Goal: Transaction & Acquisition: Purchase product/service

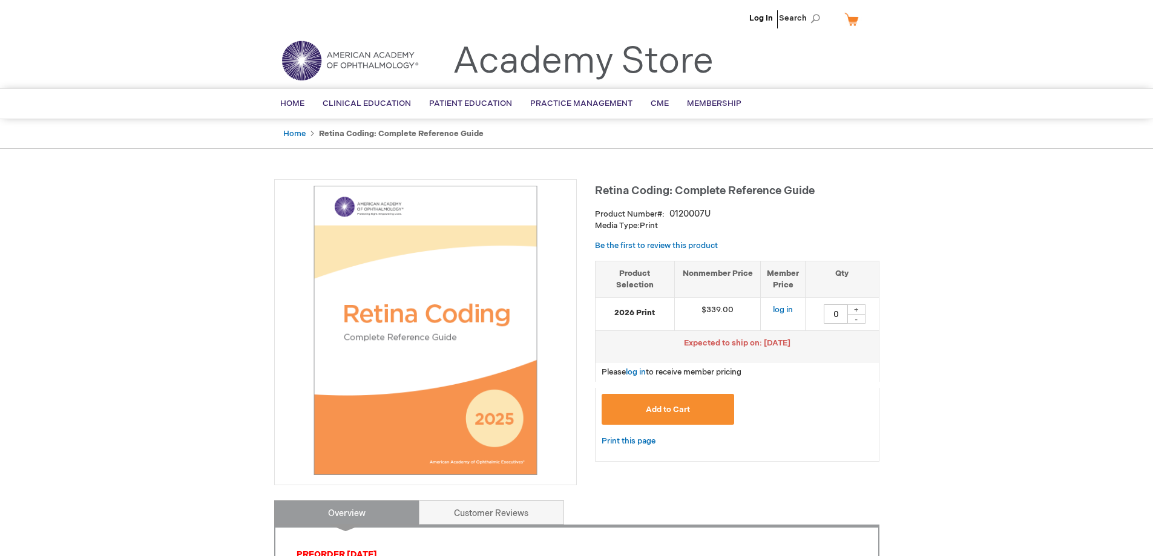
click at [689, 405] on span "Add to Cart" at bounding box center [668, 410] width 44 height 10
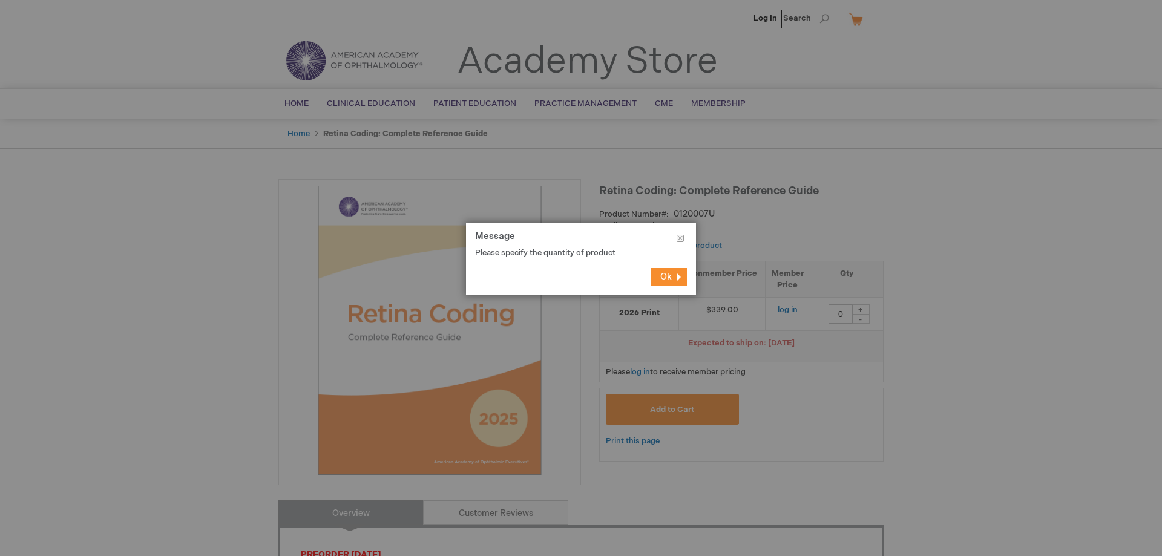
click at [661, 278] on span "Ok" at bounding box center [665, 277] width 11 height 10
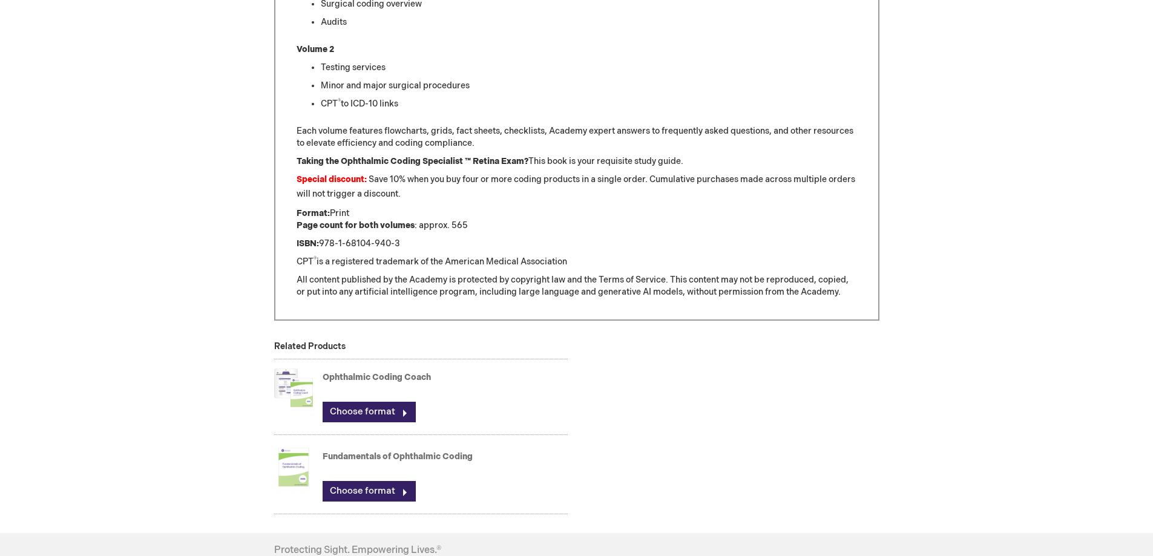
scroll to position [847, 0]
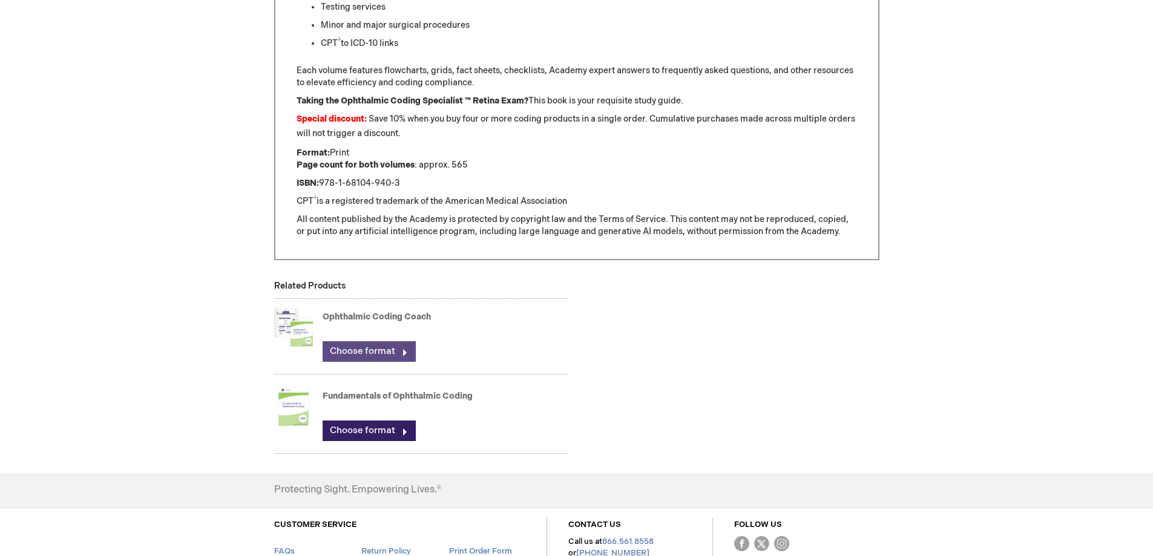
click at [355, 344] on link "Choose format" at bounding box center [369, 351] width 93 height 21
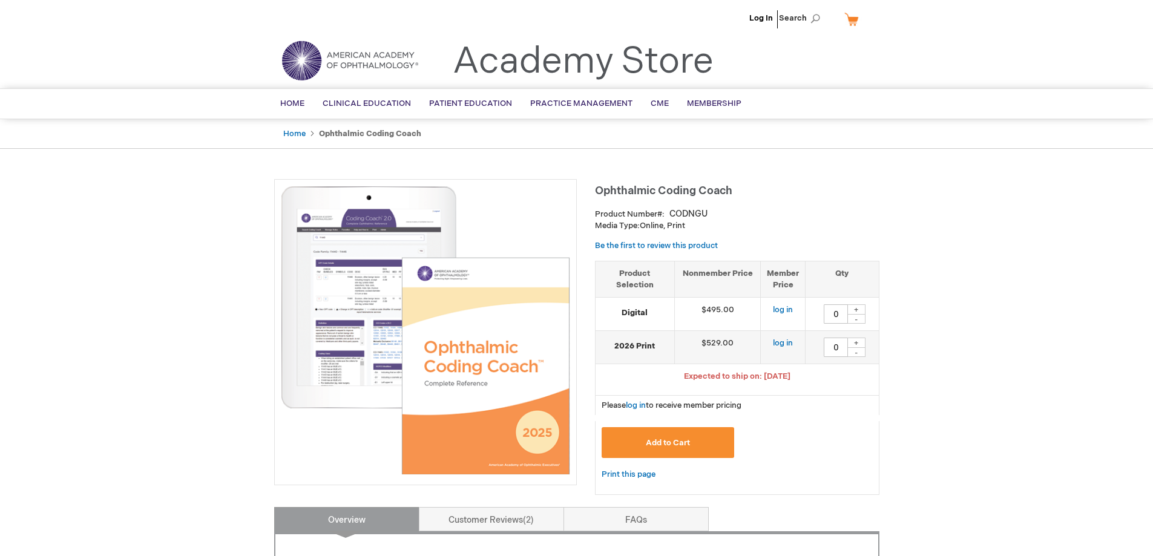
click at [856, 343] on div "+" at bounding box center [856, 343] width 18 height 10
type input "1"
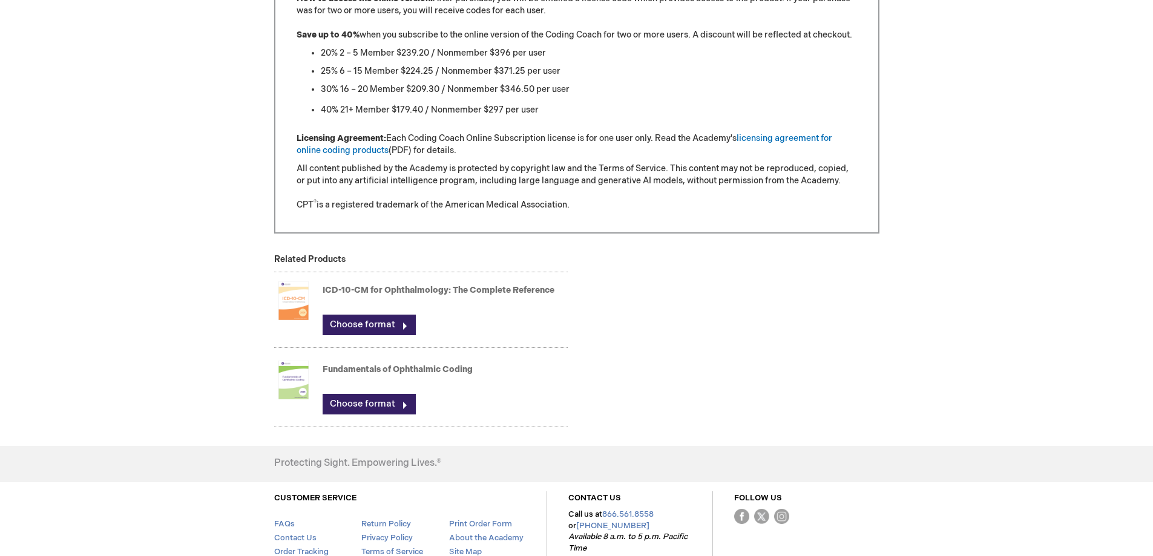
scroll to position [1291, 0]
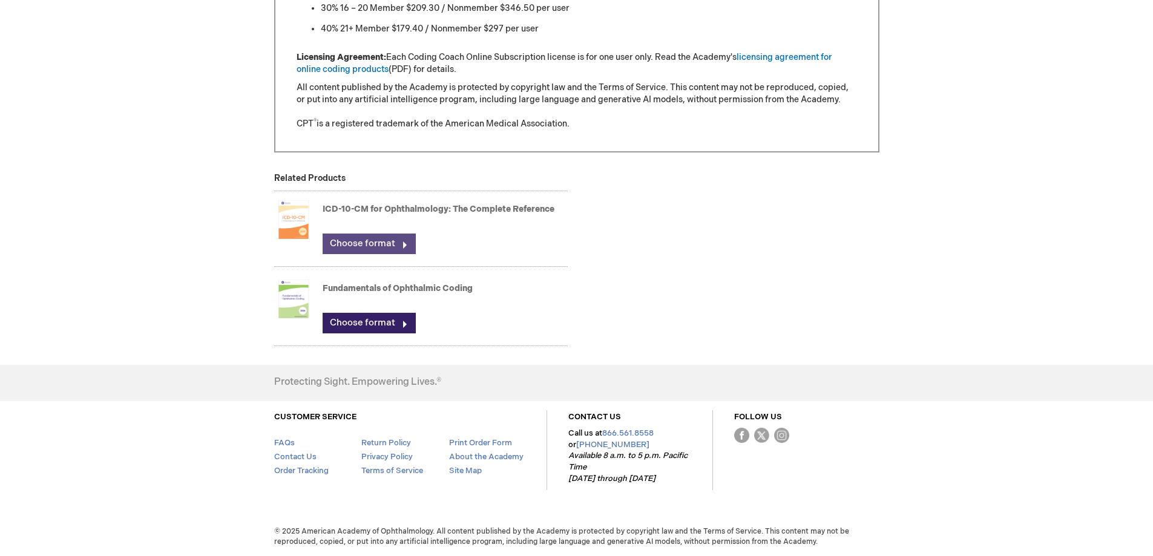
click at [374, 245] on link "Choose format" at bounding box center [369, 244] width 93 height 21
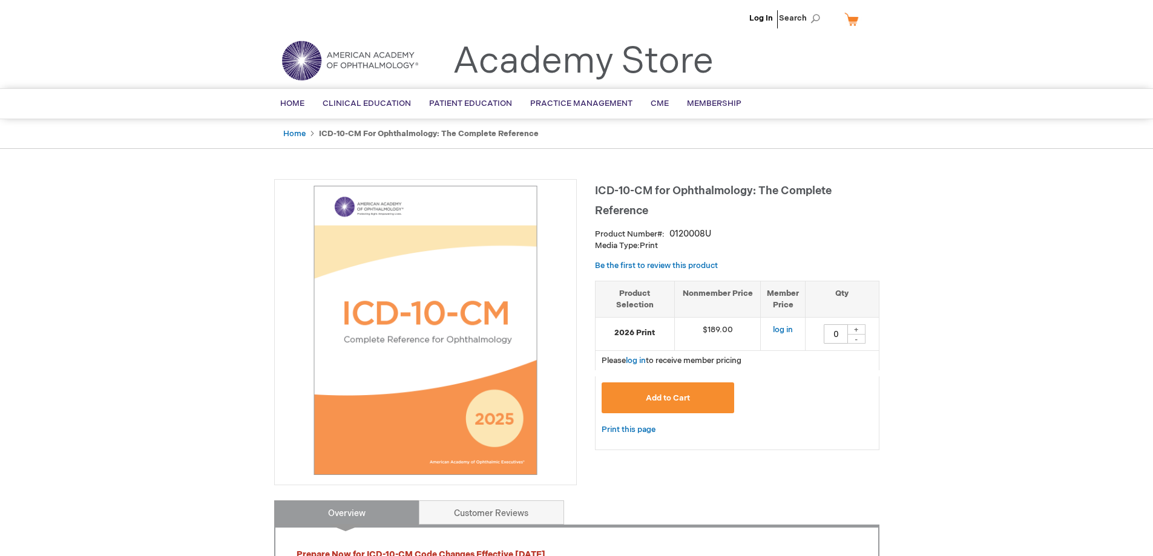
click at [860, 328] on div "+" at bounding box center [856, 329] width 18 height 10
type input "1"
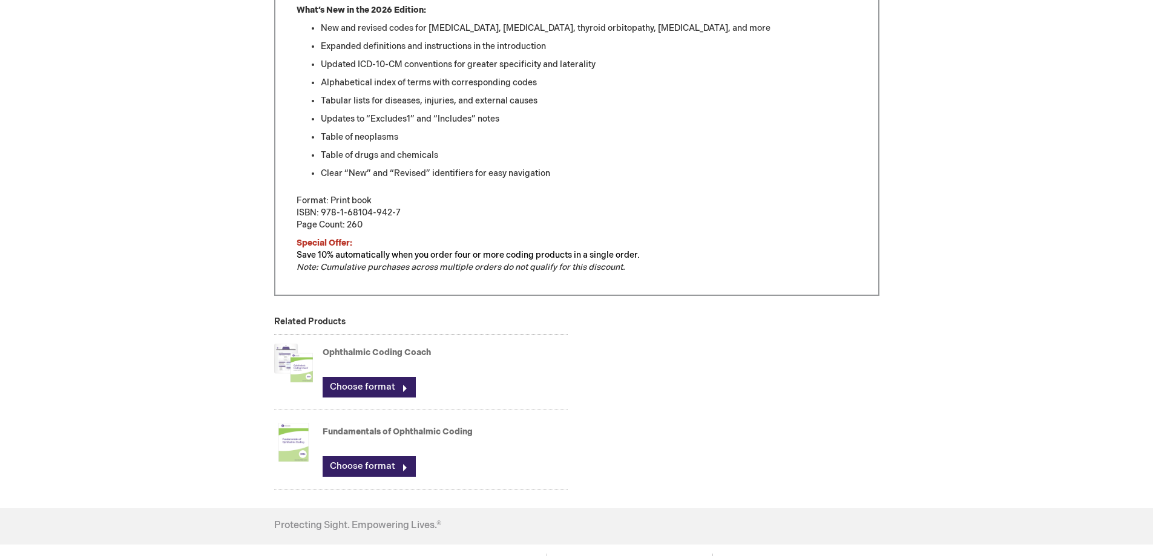
scroll to position [363, 0]
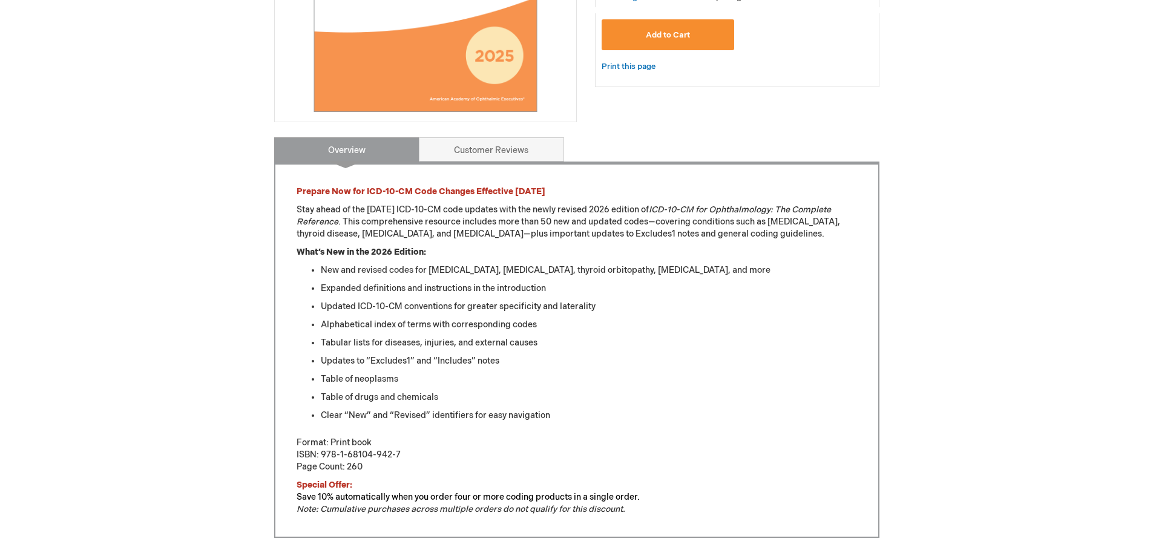
click at [660, 41] on button "Add to Cart" at bounding box center [668, 34] width 133 height 31
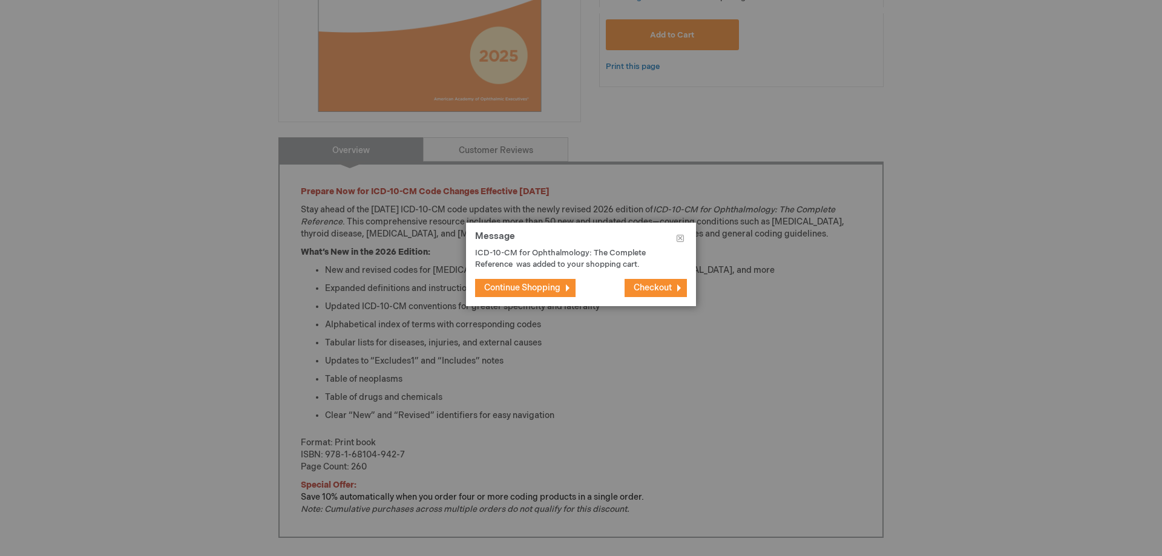
click at [540, 284] on span "Continue Shopping" at bounding box center [522, 288] width 76 height 10
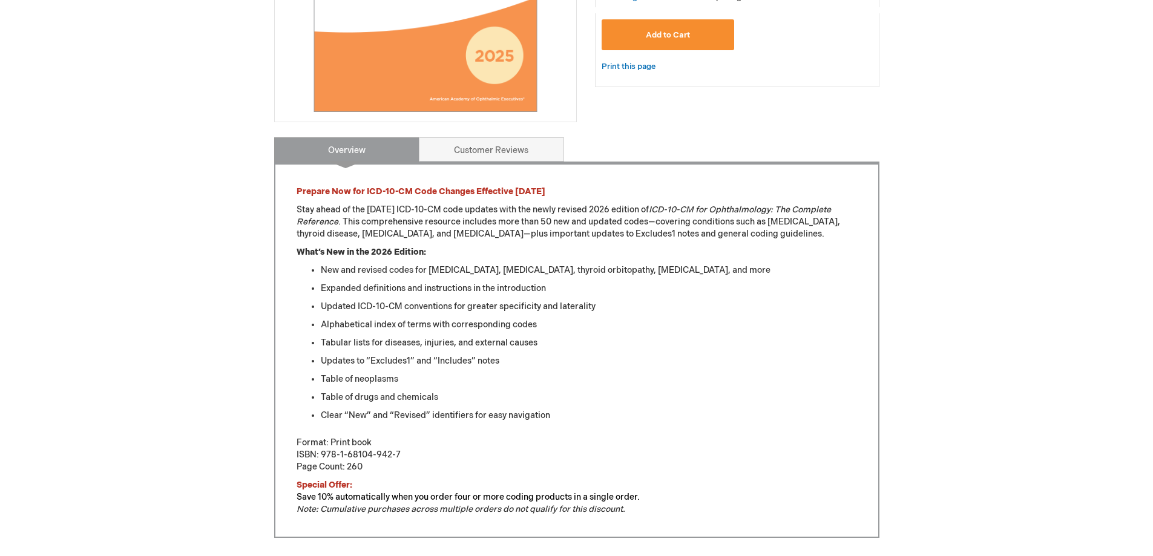
scroll to position [0, 0]
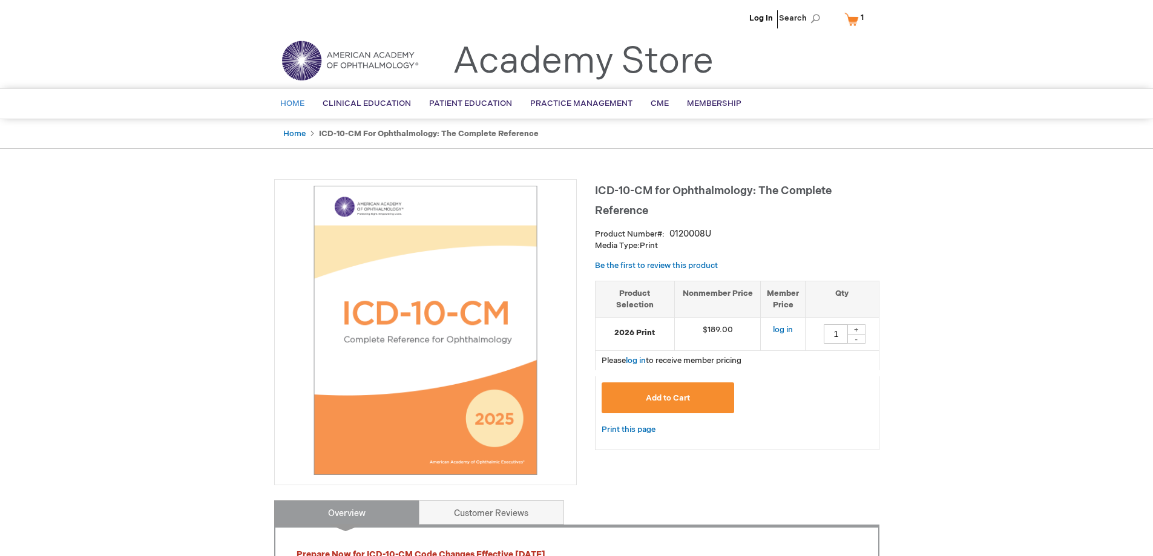
click at [286, 102] on span "Home" at bounding box center [292, 104] width 24 height 10
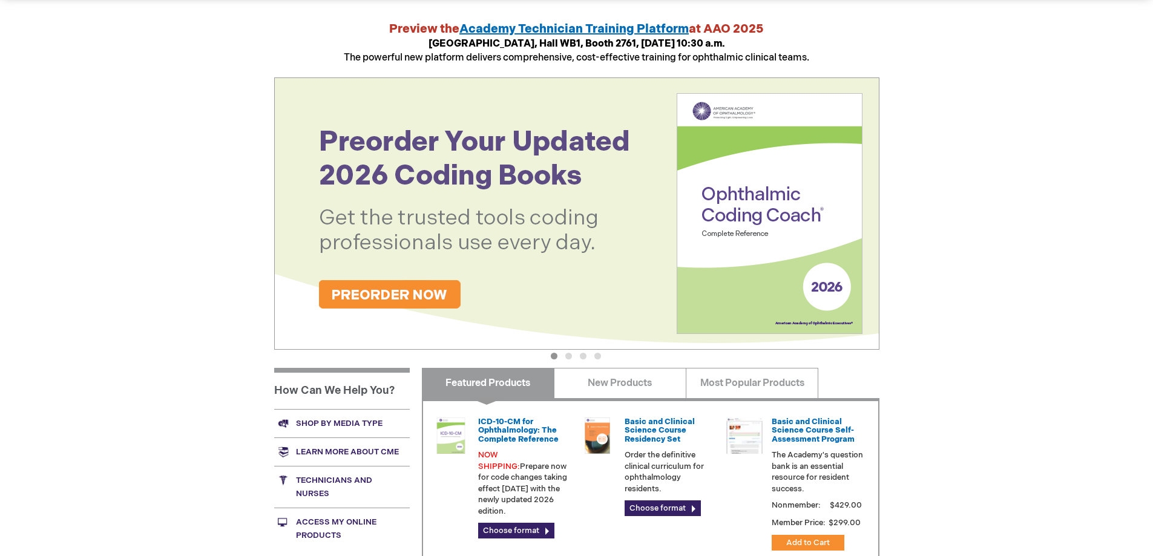
scroll to position [182, 0]
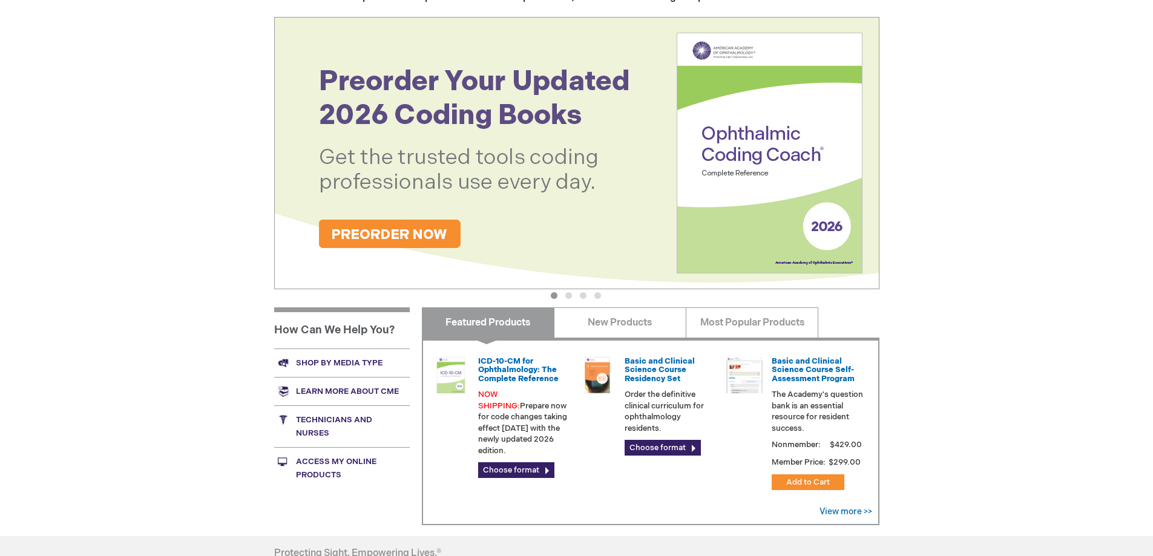
click at [401, 228] on img at bounding box center [576, 153] width 605 height 272
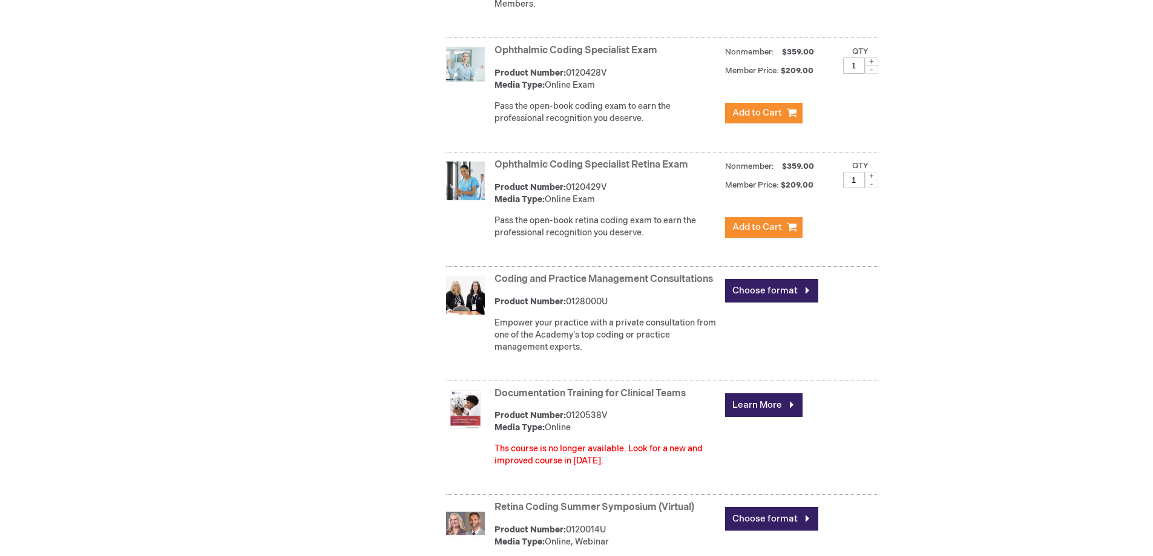
scroll to position [484, 0]
